Goal: Navigation & Orientation: Find specific page/section

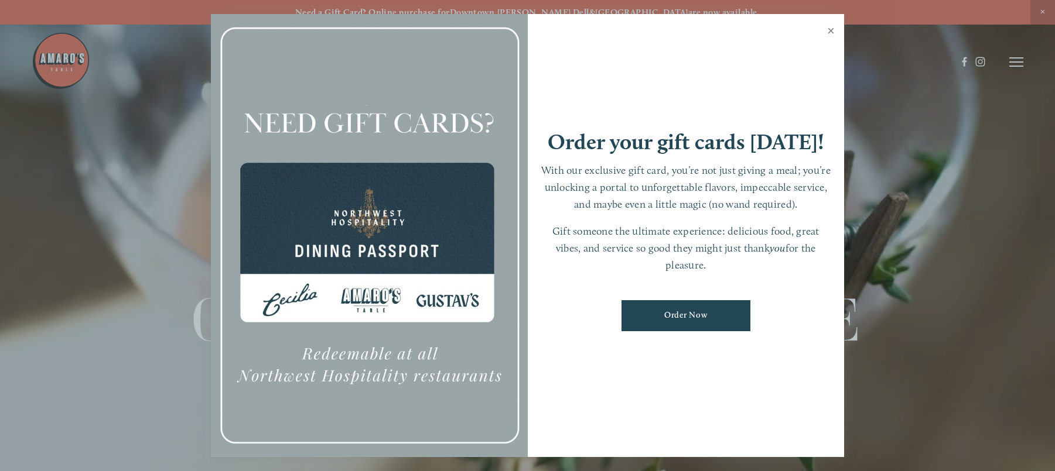
click at [829, 35] on link "Close" at bounding box center [830, 32] width 23 height 33
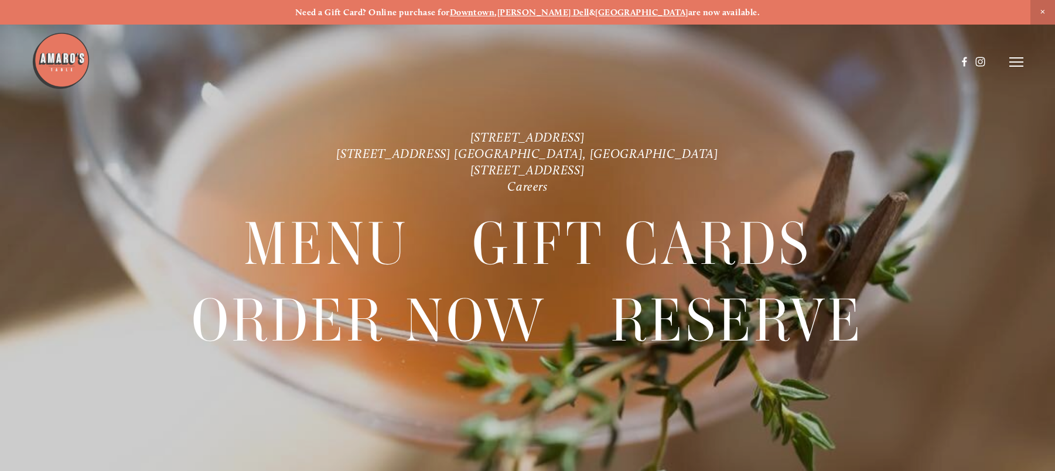
click at [108, 216] on nav "Menu Gift Cards Order Now Reserve" at bounding box center [527, 293] width 949 height 196
click at [1016, 64] on icon at bounding box center [1016, 62] width 14 height 11
click at [782, 64] on span "Menu" at bounding box center [780, 61] width 23 height 11
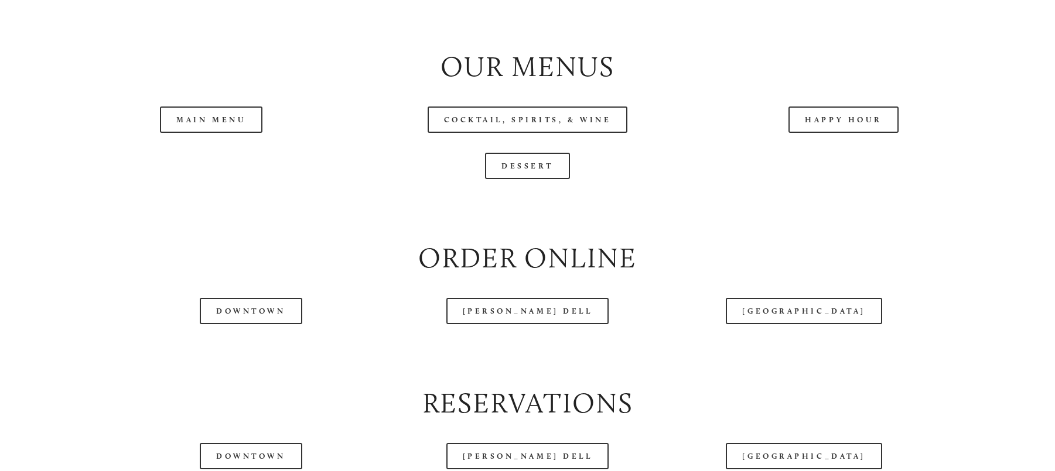
scroll to position [1288, 0]
click at [851, 132] on link "Happy Hour" at bounding box center [843, 119] width 110 height 26
click at [203, 132] on link "Main Menu" at bounding box center [211, 119] width 102 height 26
click at [233, 324] on link "Downtown" at bounding box center [251, 311] width 102 height 26
